Goal: Find specific page/section: Find specific page/section

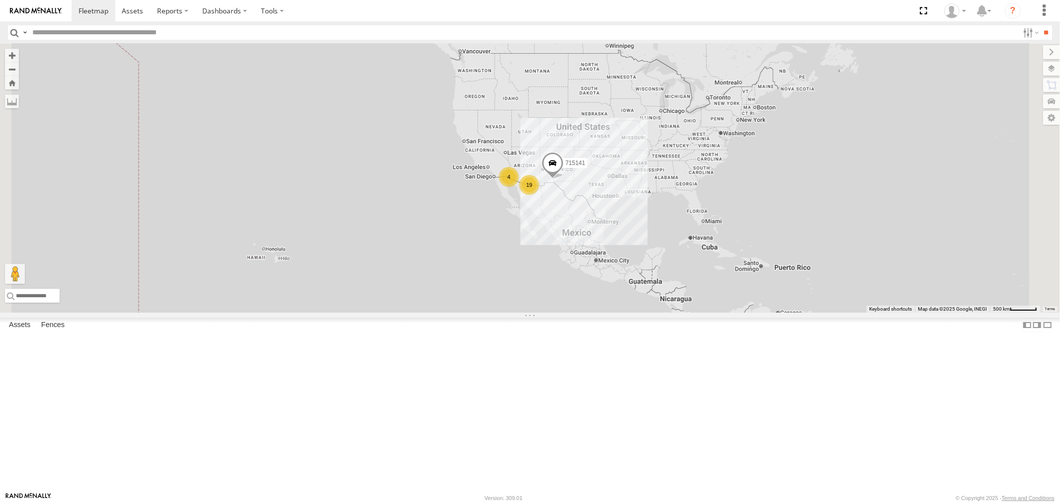
click at [0, 0] on div "715202" at bounding box center [0, 0] width 0 height 0
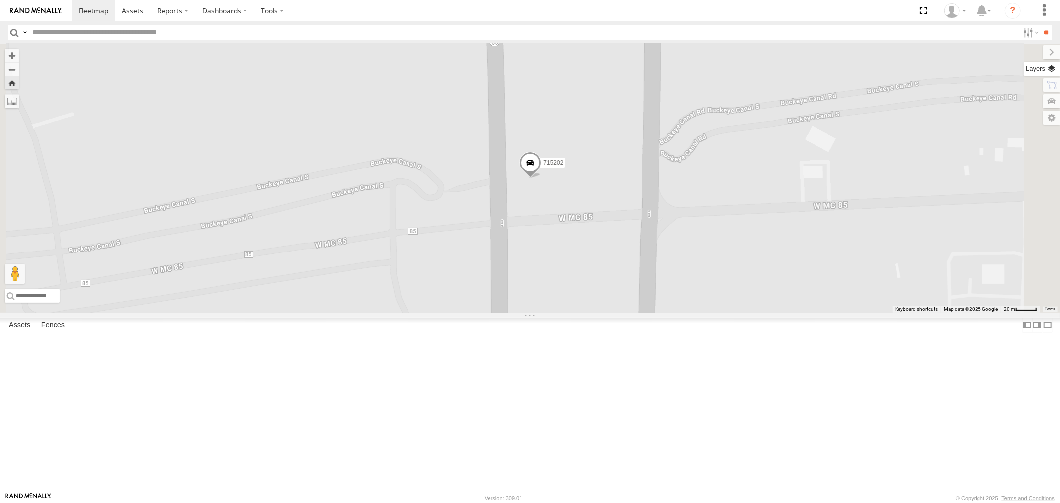
click at [706, 66] on label at bounding box center [1041, 69] width 36 height 14
click at [0, 0] on span "Basemaps" at bounding box center [0, 0] width 0 height 0
click at [0, 0] on span "Satellite" at bounding box center [0, 0] width 0 height 0
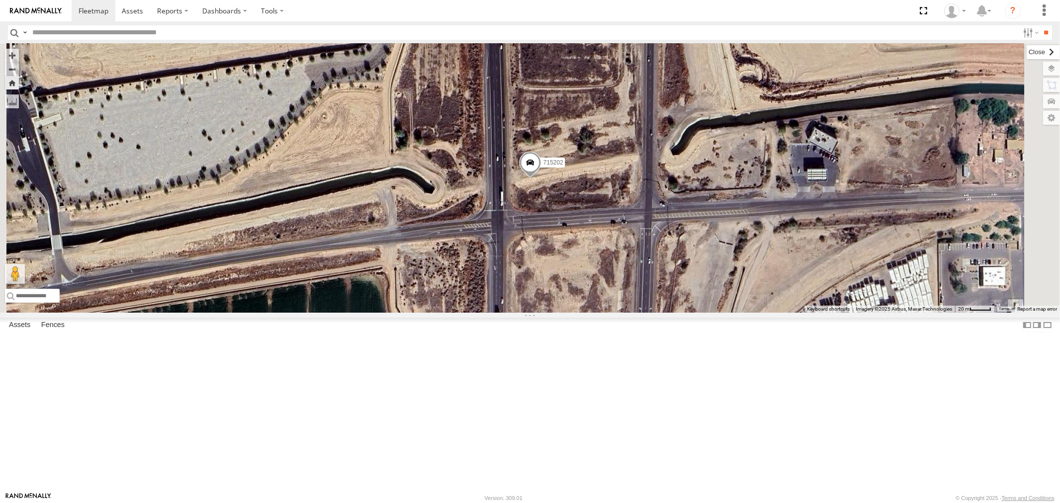
click at [706, 51] on label at bounding box center [1042, 52] width 33 height 14
click at [0, 0] on div "All Assets" at bounding box center [0, 0] width 0 height 0
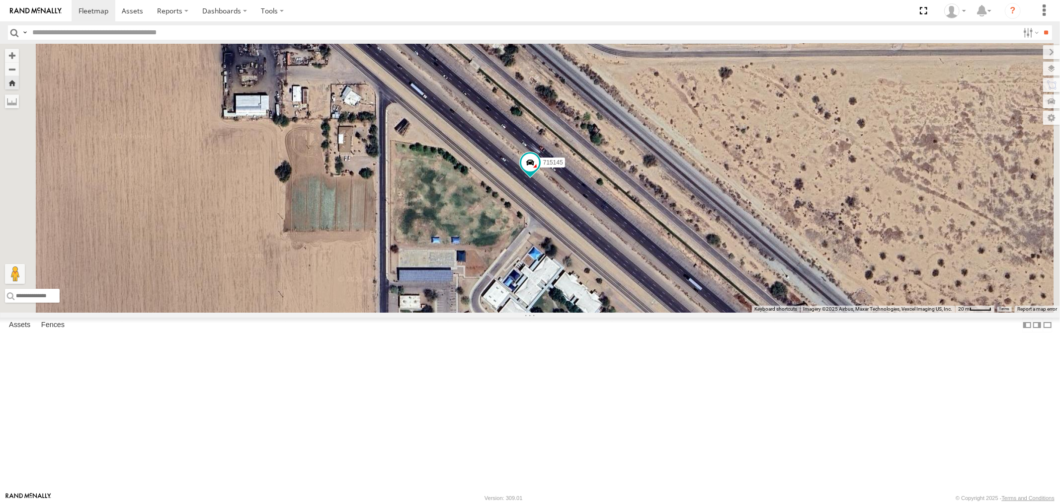
click at [0, 0] on div "715141" at bounding box center [0, 0] width 0 height 0
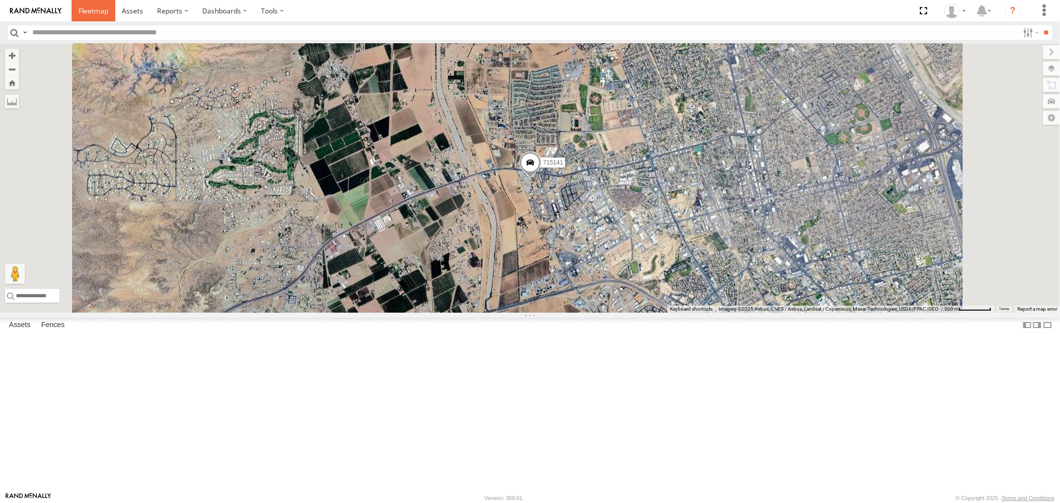
click at [86, 12] on span at bounding box center [93, 10] width 30 height 9
